Goal: Find specific page/section: Find specific page/section

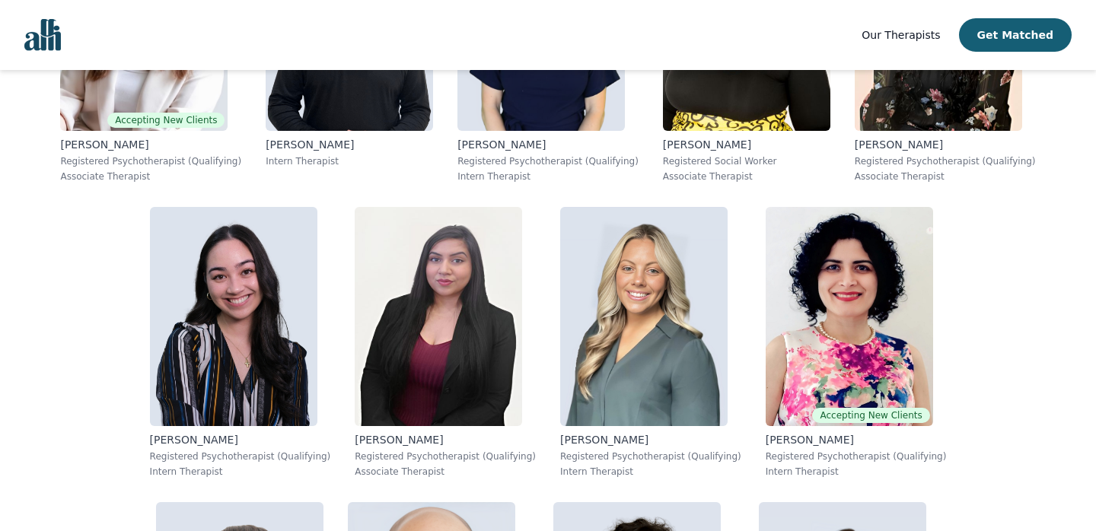
scroll to position [2270, 0]
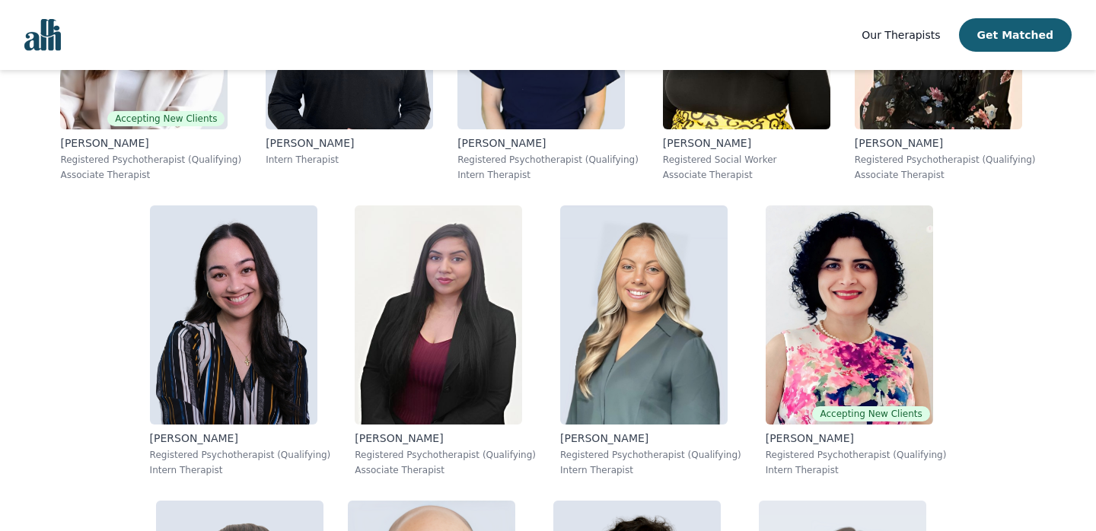
drag, startPoint x: 849, startPoint y: 436, endPoint x: 911, endPoint y: 427, distance: 62.3
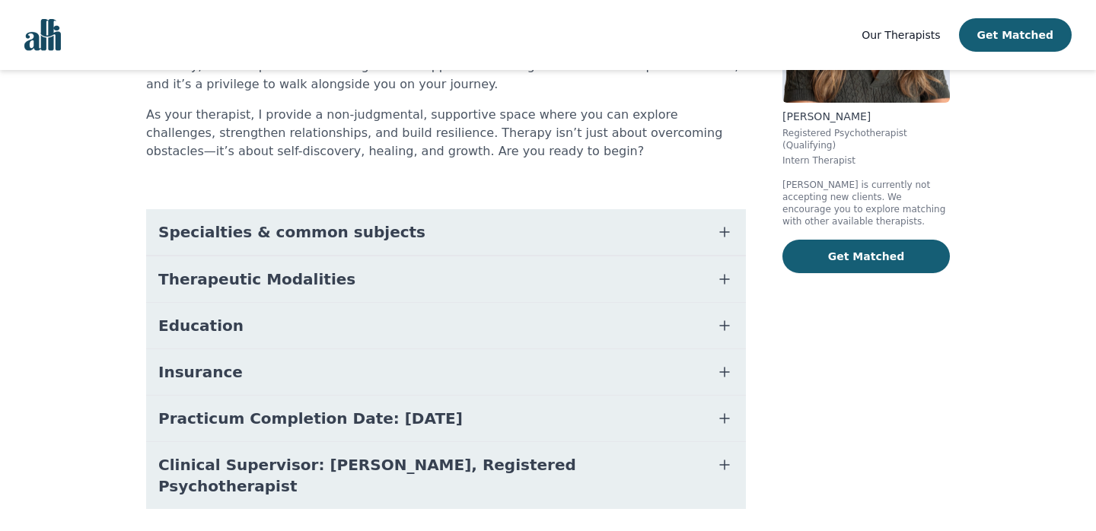
scroll to position [253, 0]
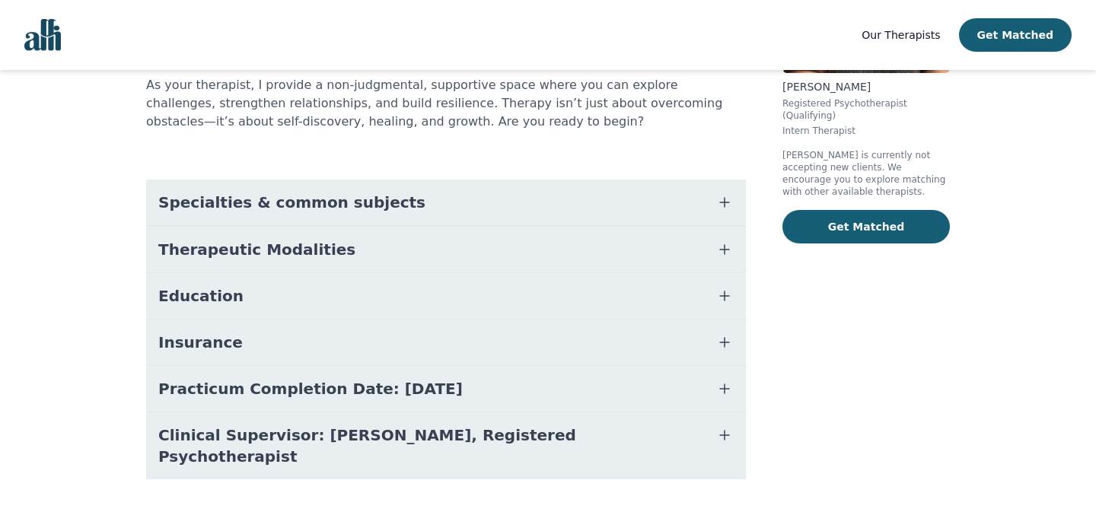
click at [733, 199] on icon "button" at bounding box center [724, 202] width 18 height 18
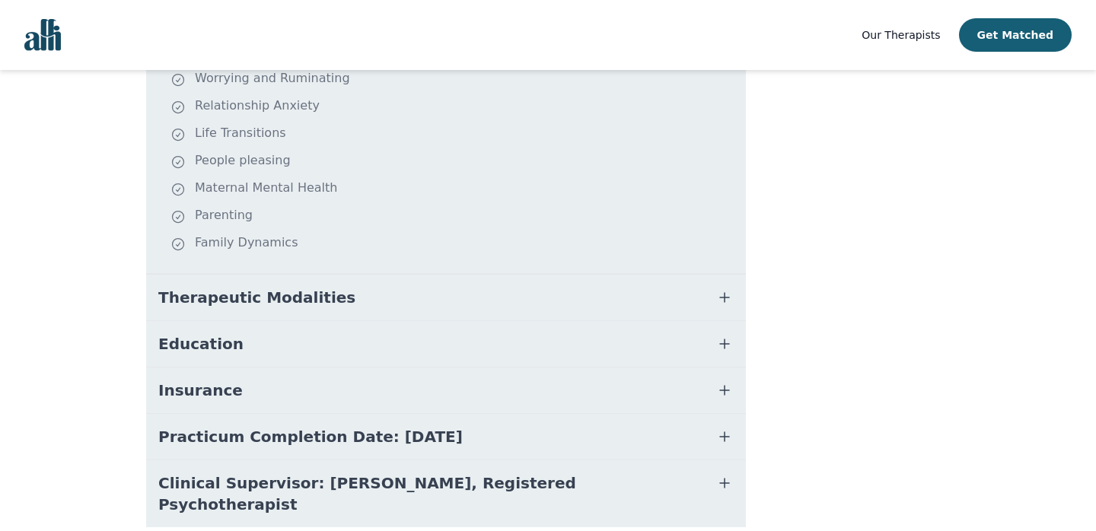
scroll to position [499, 0]
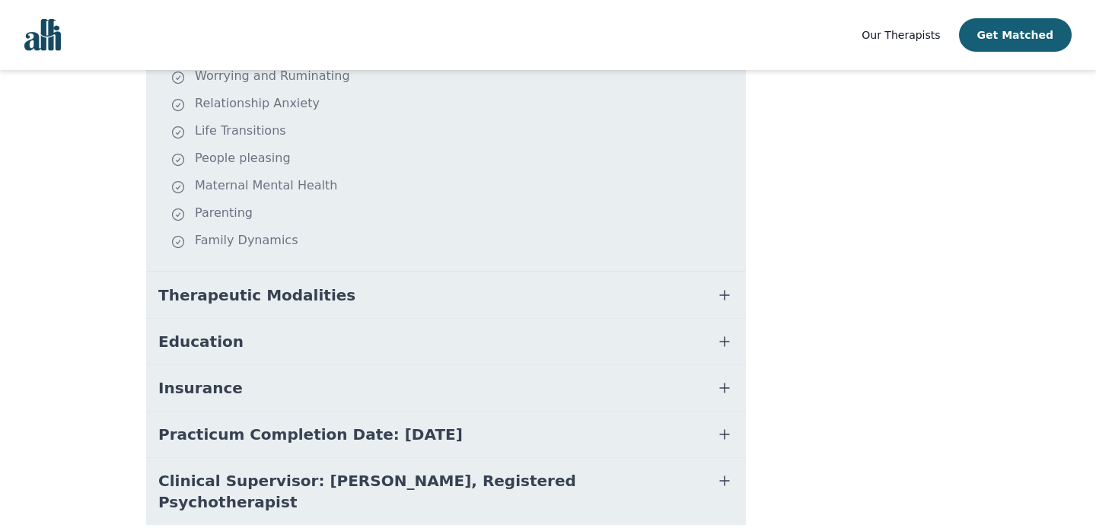
click at [722, 296] on icon "button" at bounding box center [724, 295] width 18 height 18
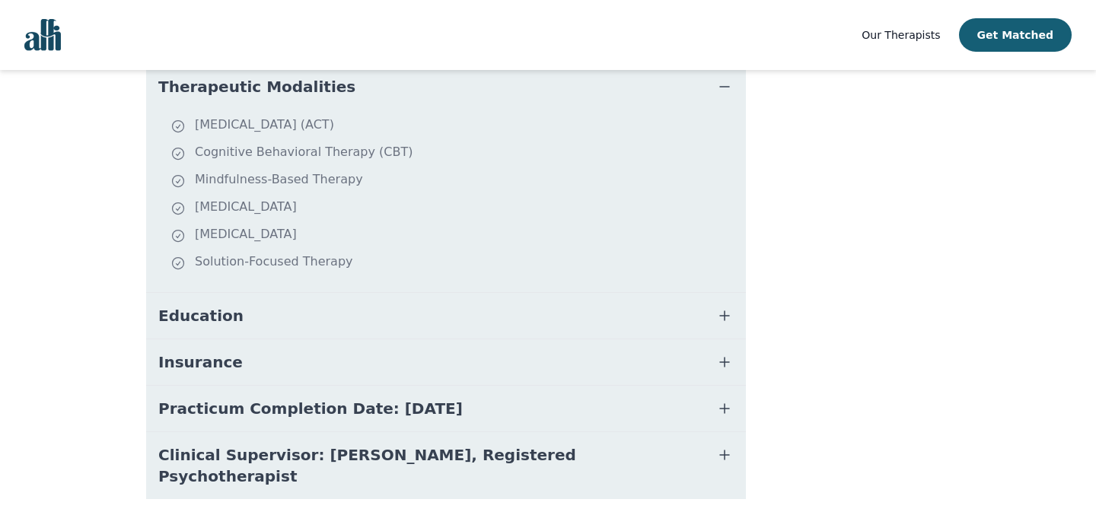
scroll to position [721, 0]
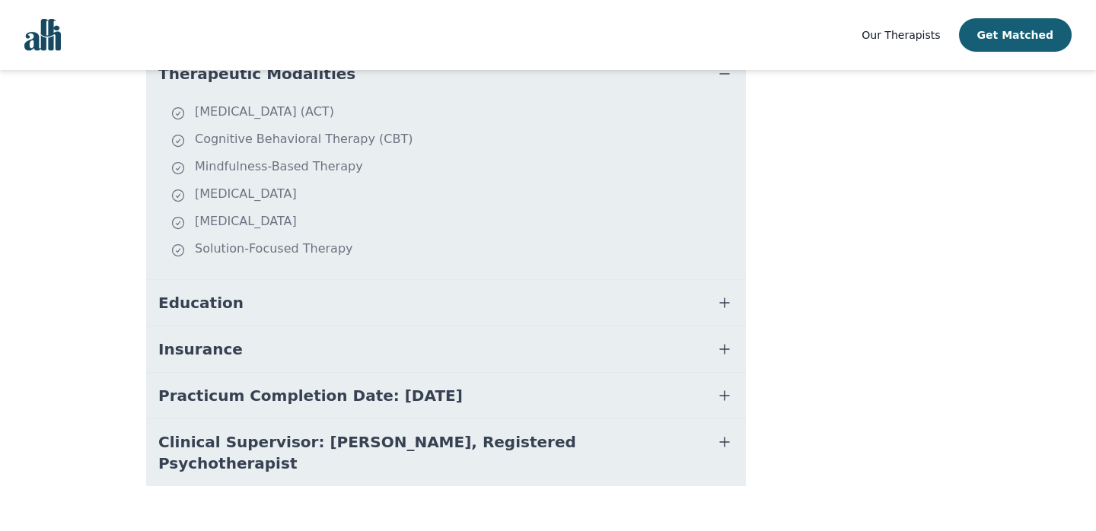
click at [724, 296] on icon "button" at bounding box center [724, 303] width 18 height 18
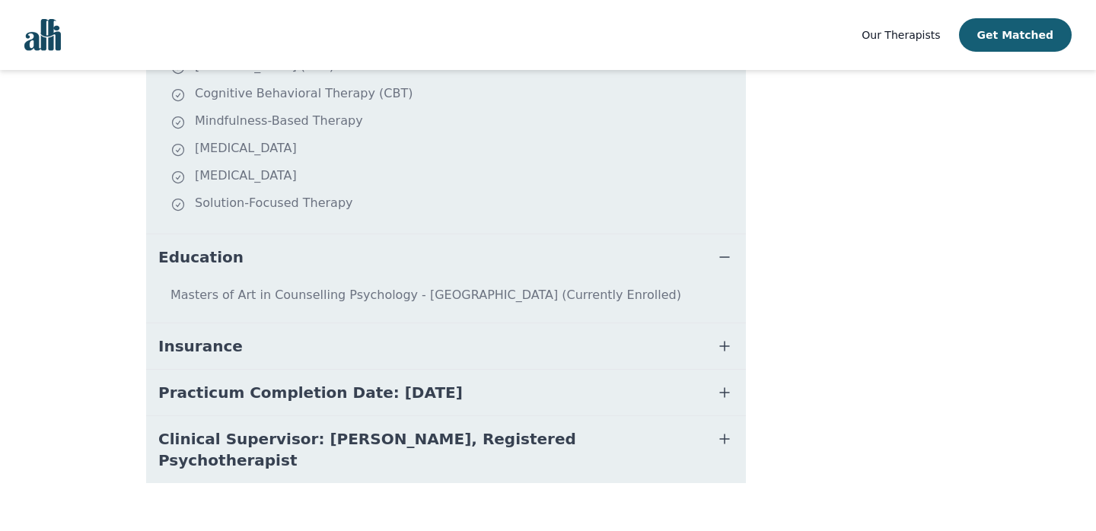
scroll to position [770, 0]
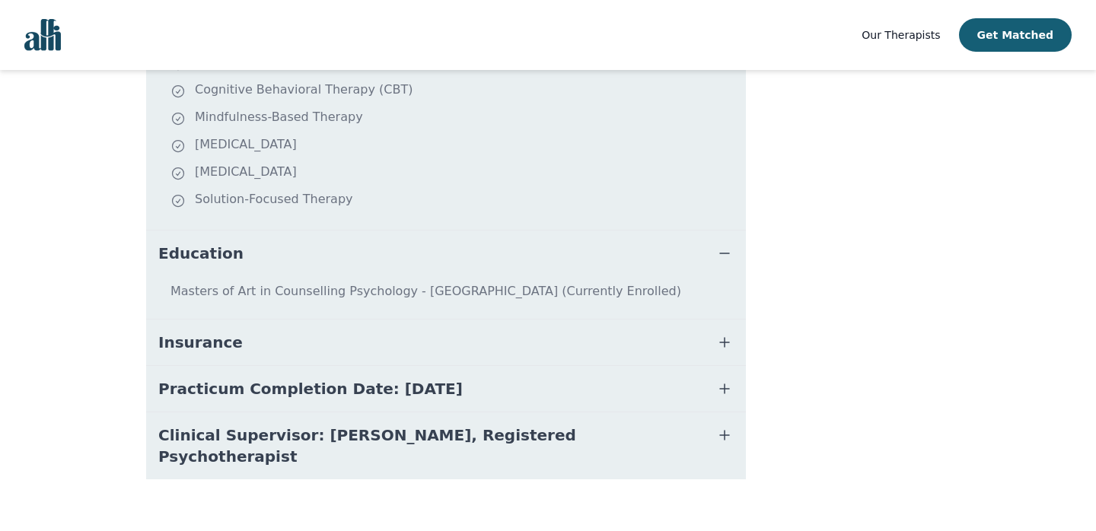
click at [718, 336] on icon "button" at bounding box center [724, 342] width 18 height 18
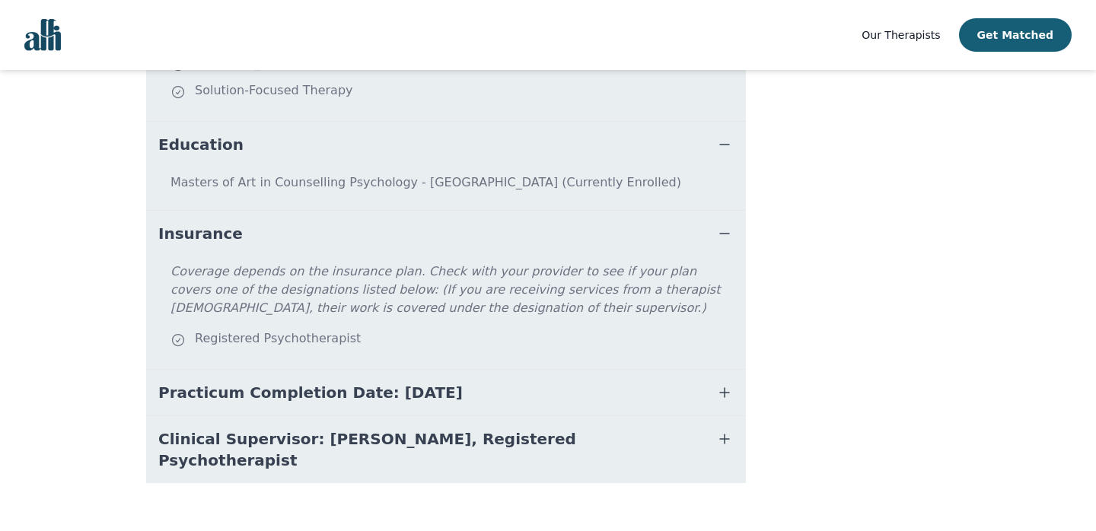
scroll to position [883, 0]
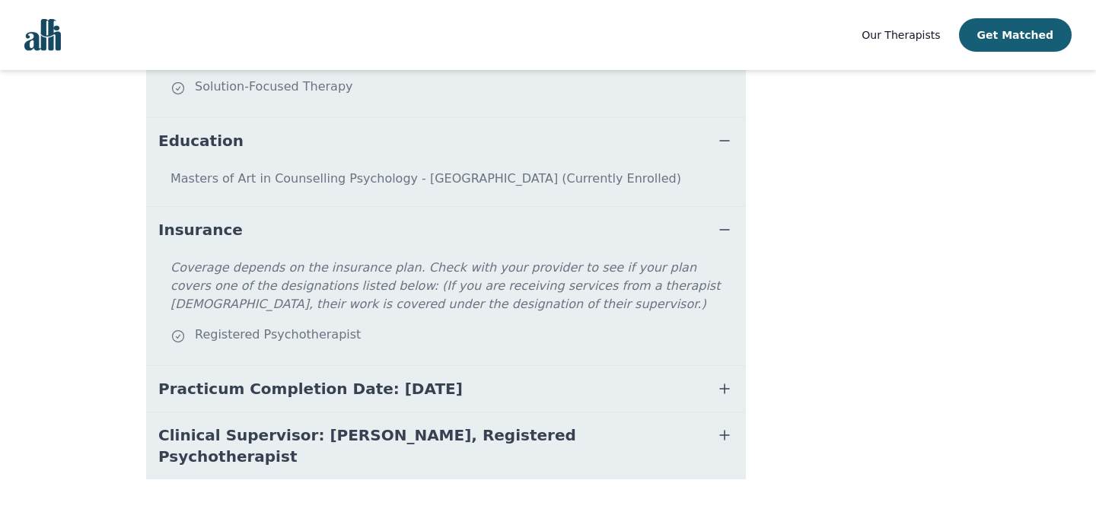
click at [721, 393] on icon "button" at bounding box center [724, 389] width 18 height 18
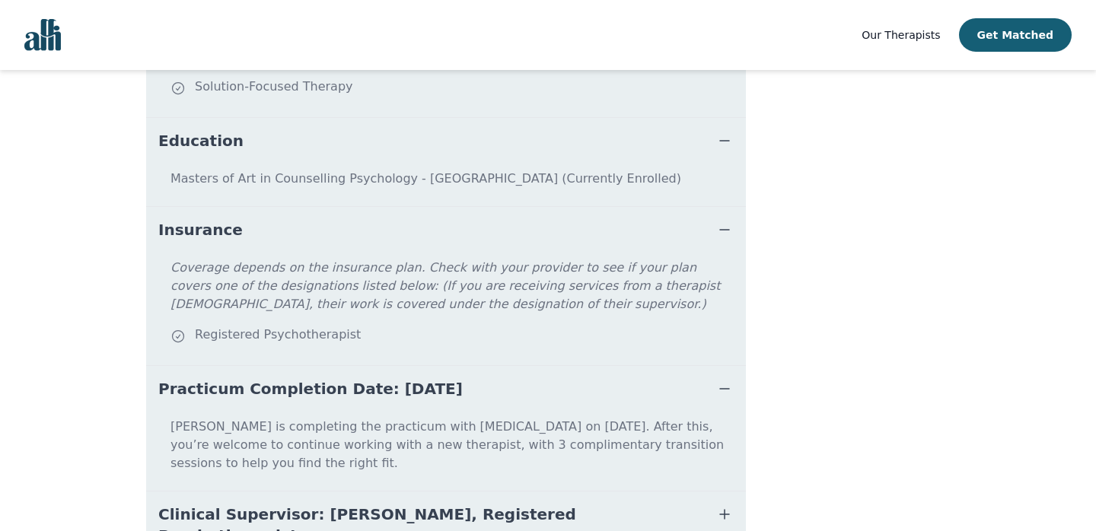
scroll to position [944, 0]
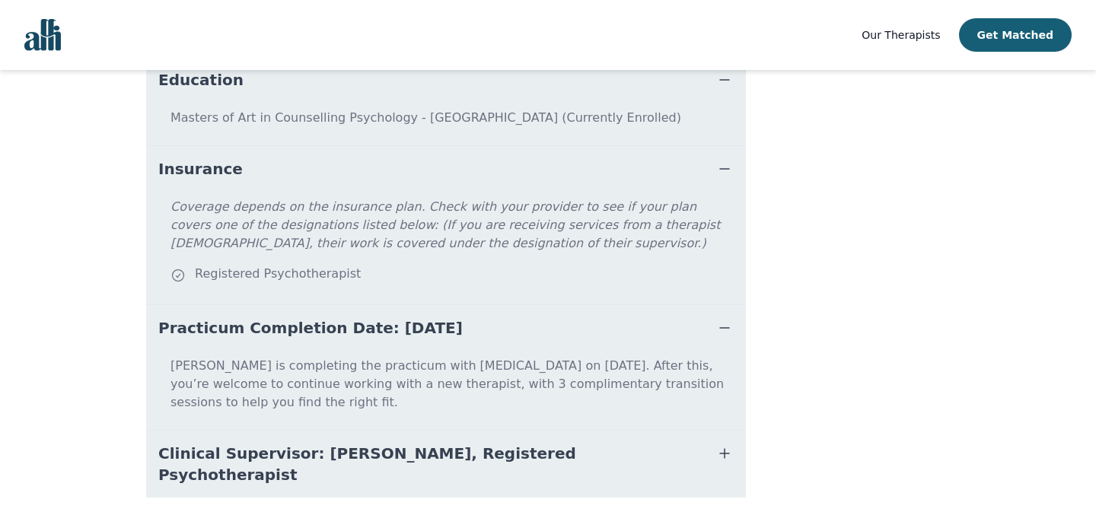
click at [718, 444] on icon "button" at bounding box center [724, 453] width 18 height 18
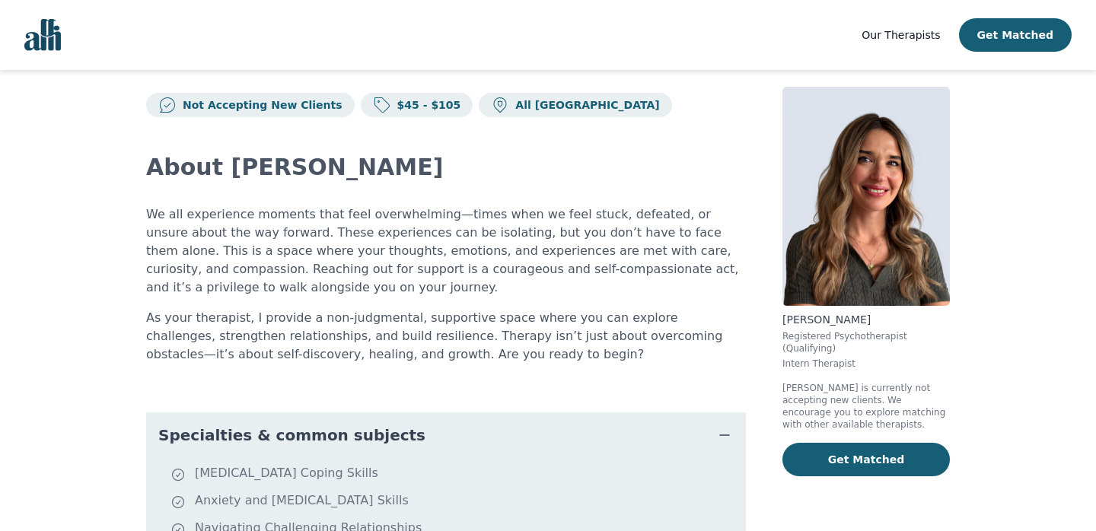
scroll to position [0, 0]
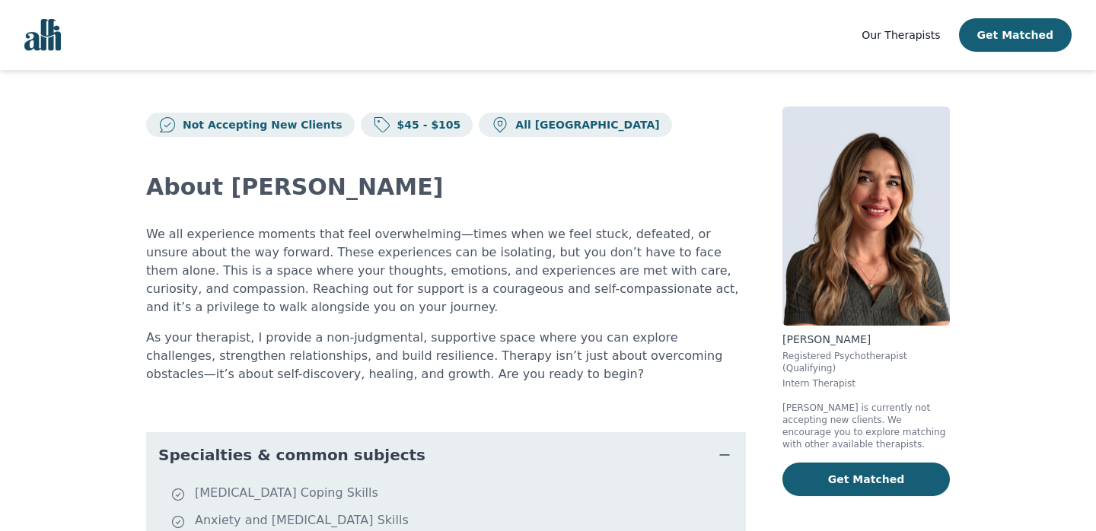
drag, startPoint x: 779, startPoint y: 339, endPoint x: 903, endPoint y: 332, distance: 123.5
copy p "[PERSON_NAME]"
